Goal: Find specific page/section: Find specific page/section

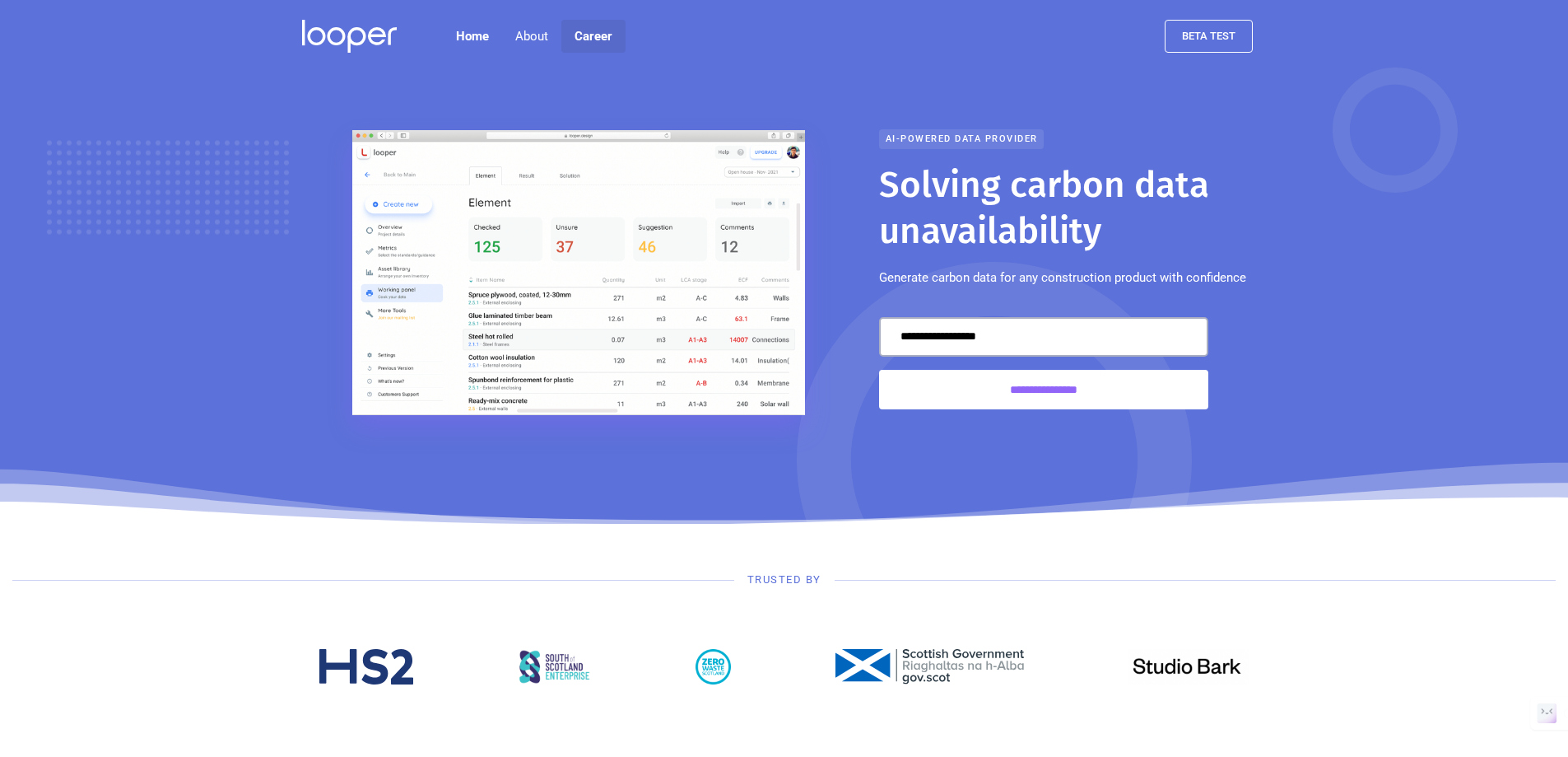
click at [576, 36] on link "Career" at bounding box center [594, 36] width 64 height 33
click at [602, 43] on link "Career" at bounding box center [594, 36] width 64 height 33
click at [598, 28] on link "Career" at bounding box center [594, 36] width 64 height 33
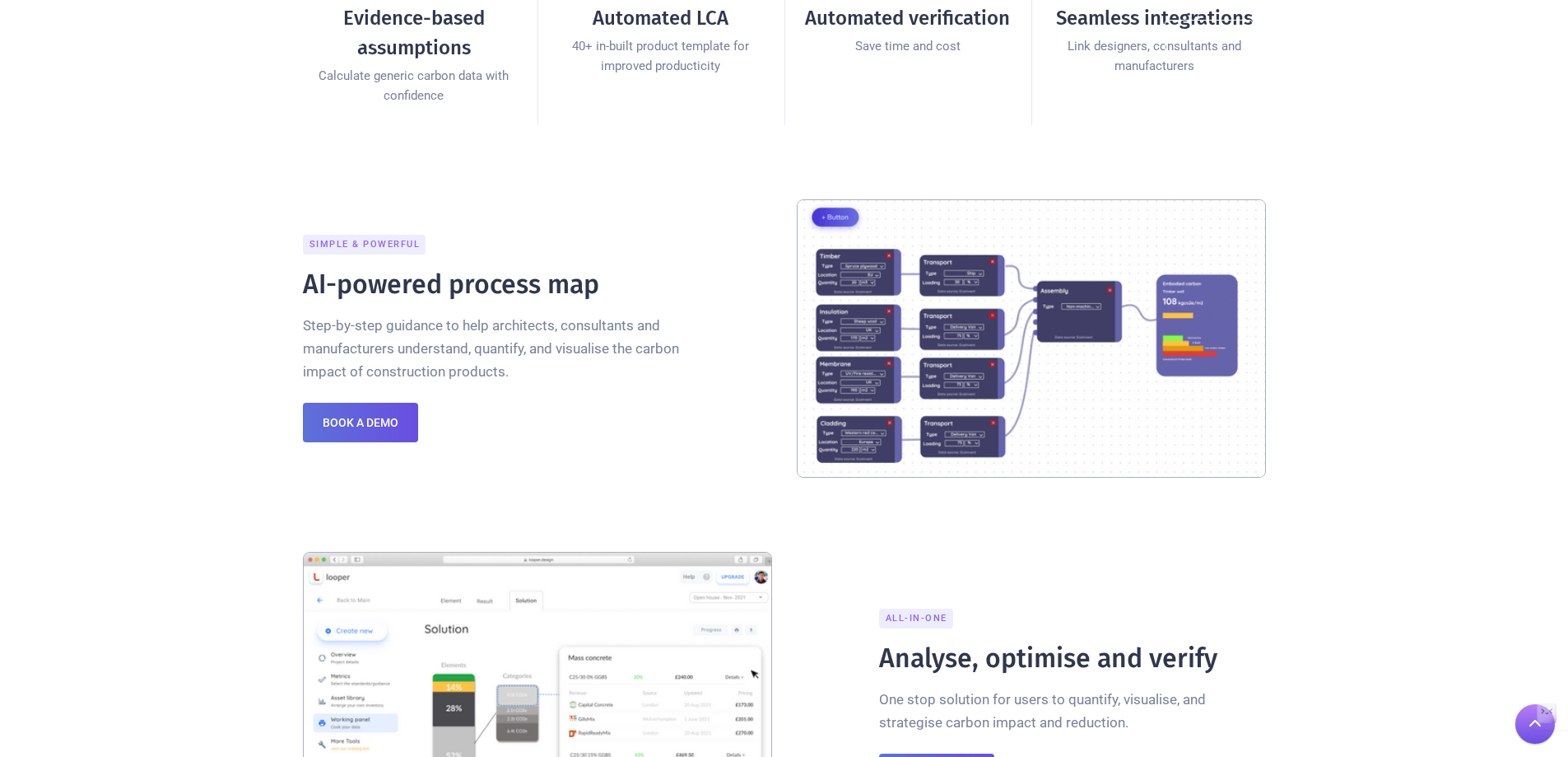
scroll to position [1071, 0]
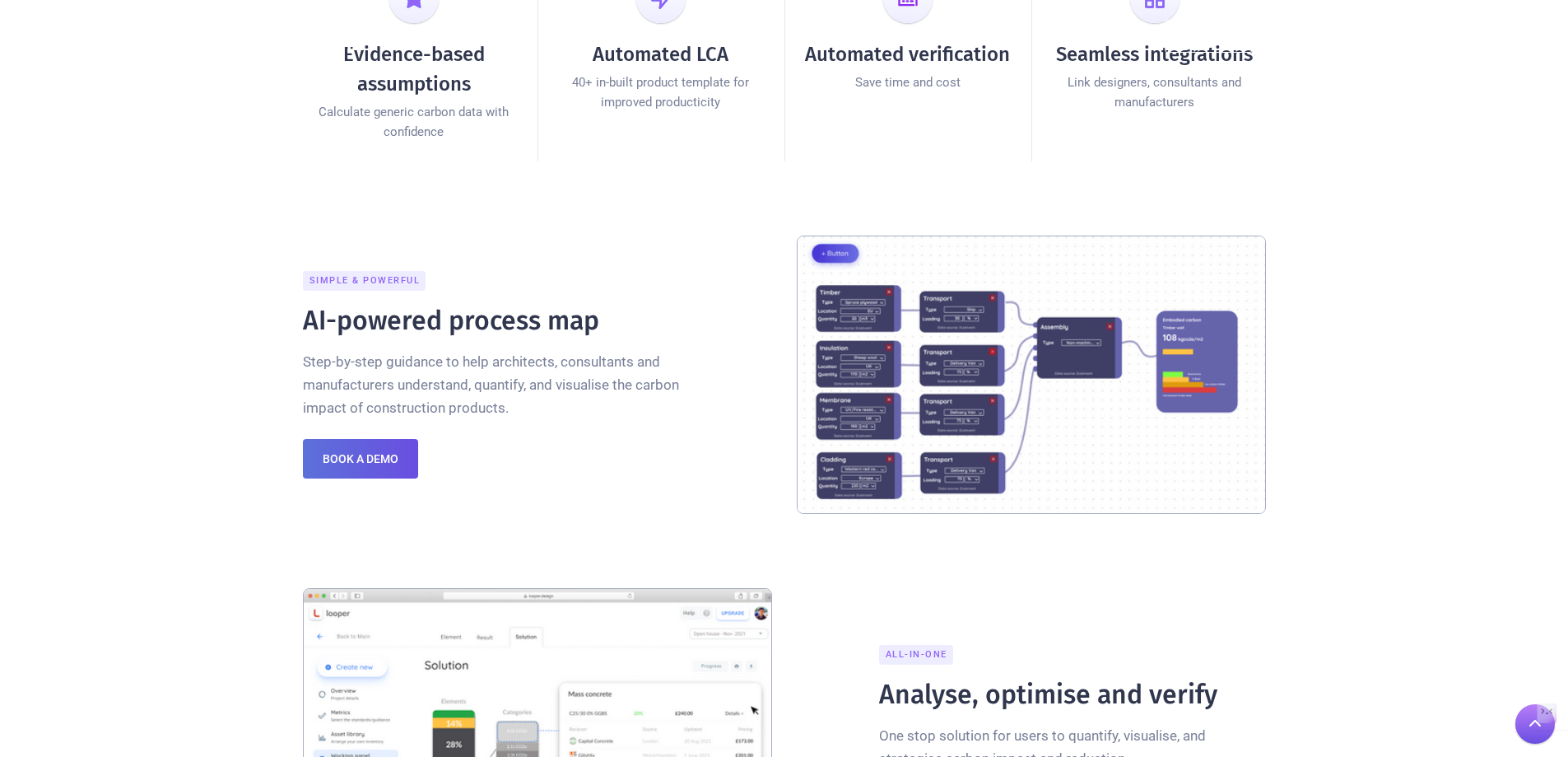
click at [705, 402] on div "Simple & Powerful AI-powered process map Step-by-step guidance to help architec…" at bounding box center [784, 375] width 988 height 278
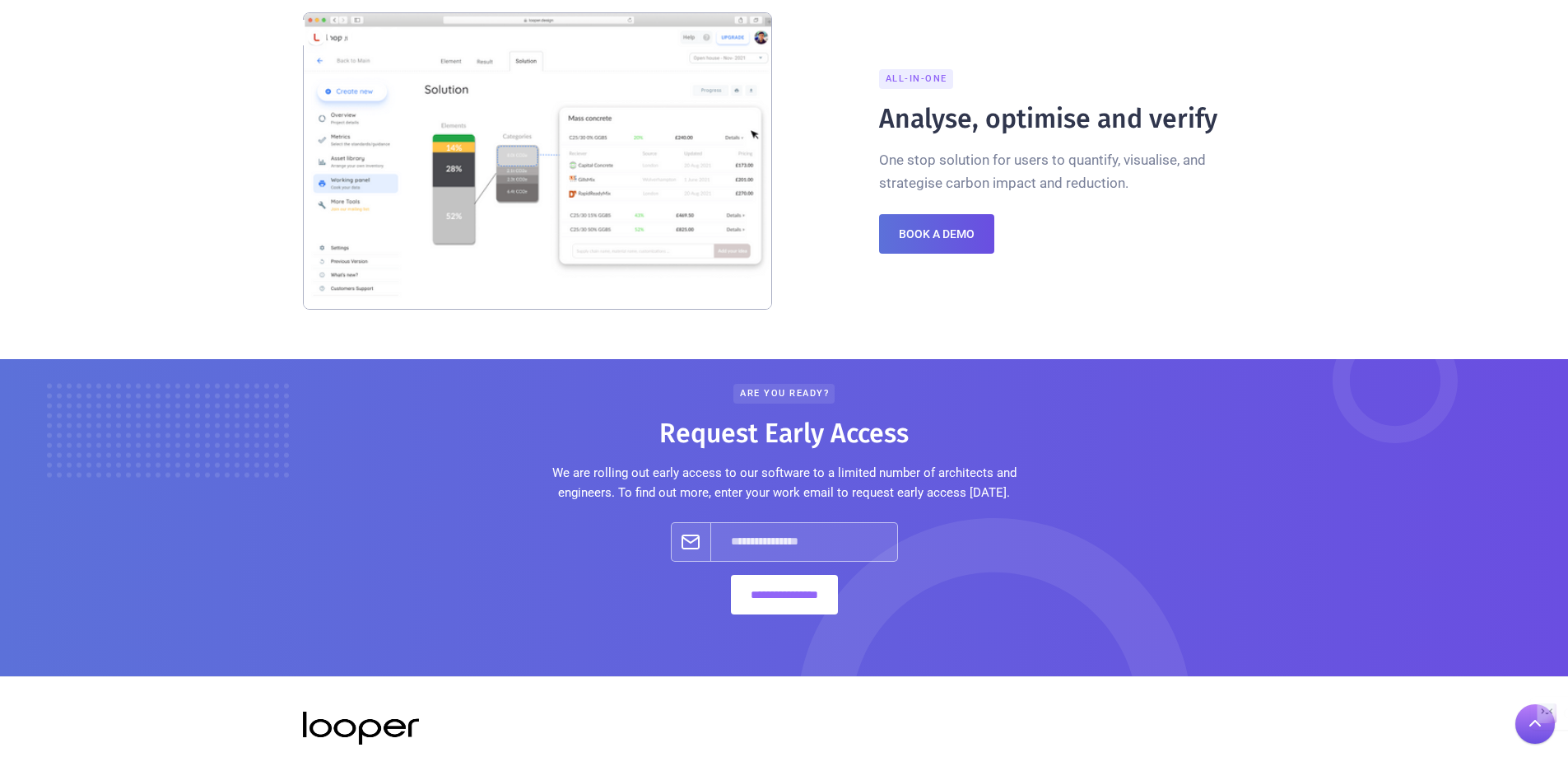
scroll to position [1647, 0]
